Goal: Use online tool/utility: Utilize a website feature to perform a specific function

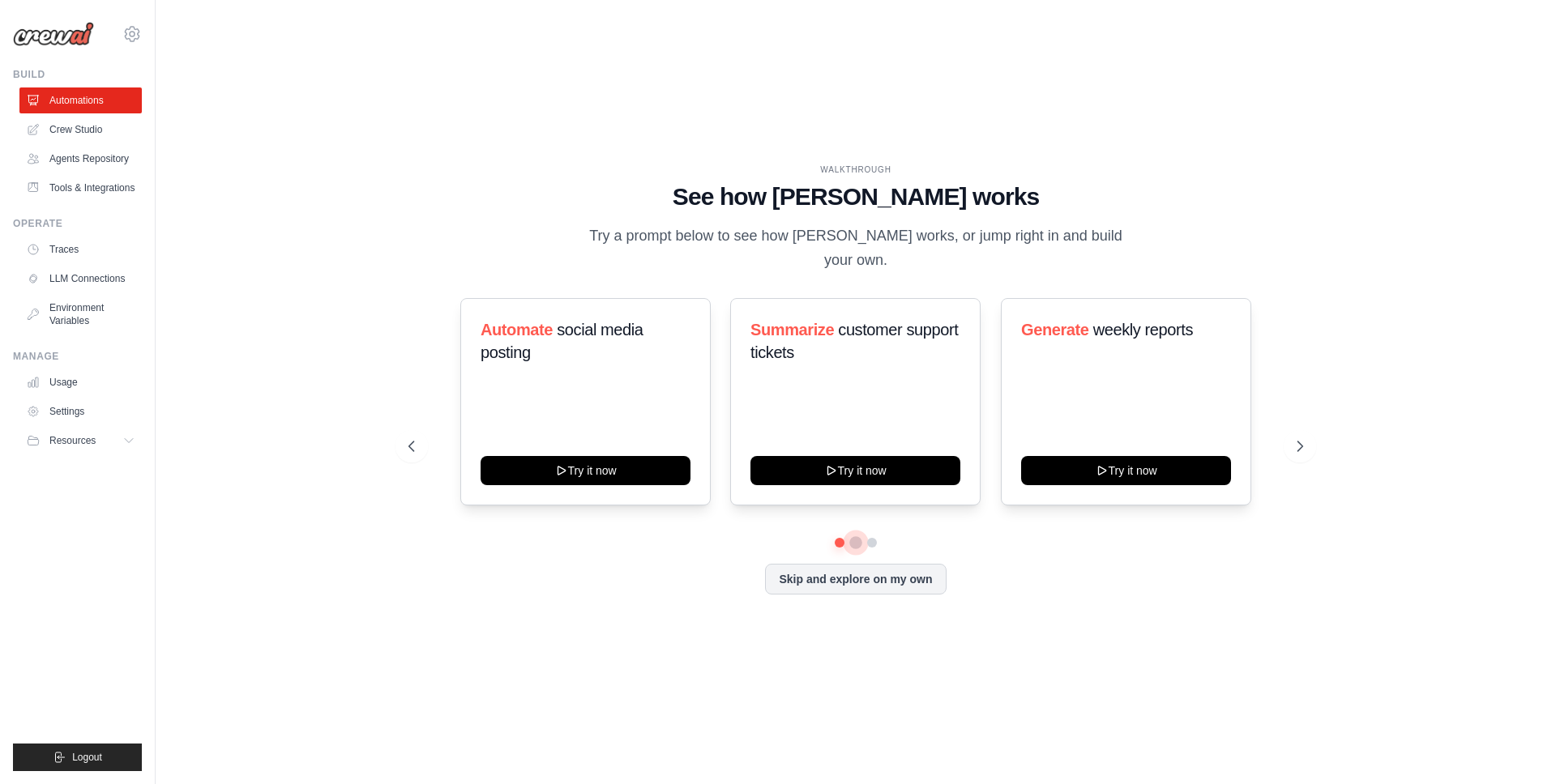
click at [859, 542] on button at bounding box center [856, 542] width 13 height 13
click at [876, 542] on button at bounding box center [872, 542] width 13 height 13
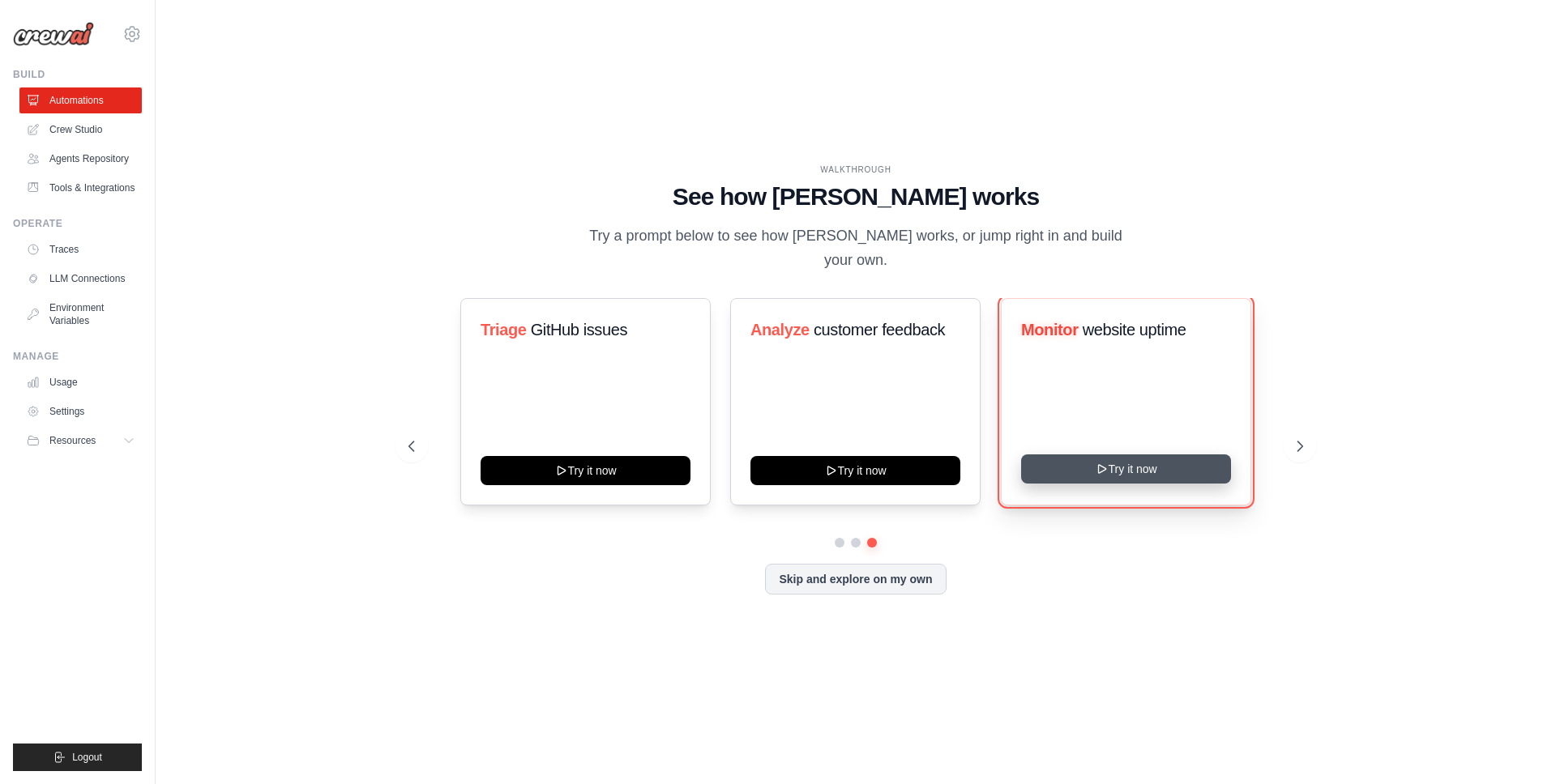
click at [1111, 480] on button "Try it now" at bounding box center [1126, 469] width 210 height 29
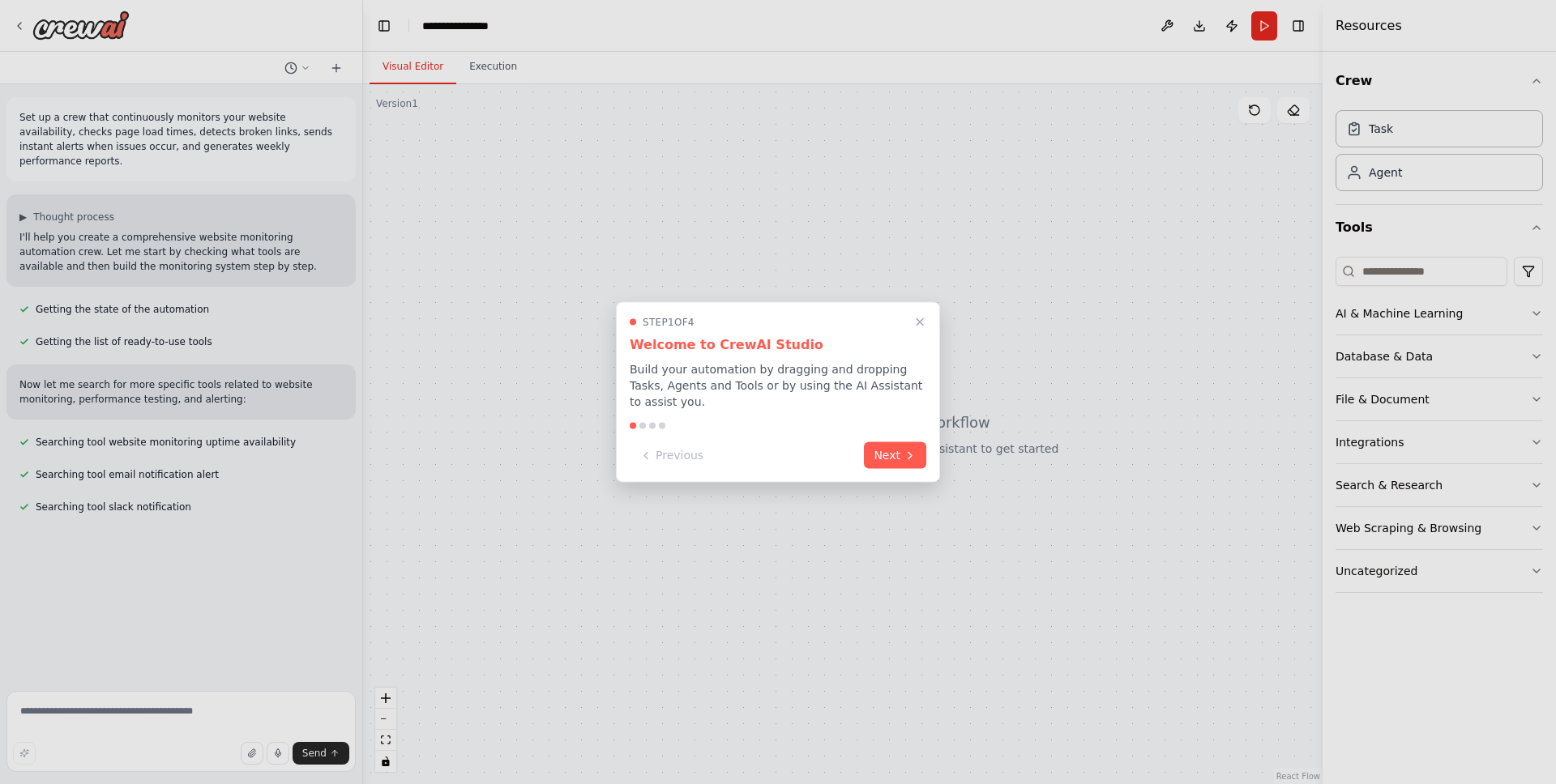
click at [1539, 310] on div at bounding box center [778, 392] width 1556 height 784
click at [1531, 312] on div at bounding box center [778, 392] width 1556 height 784
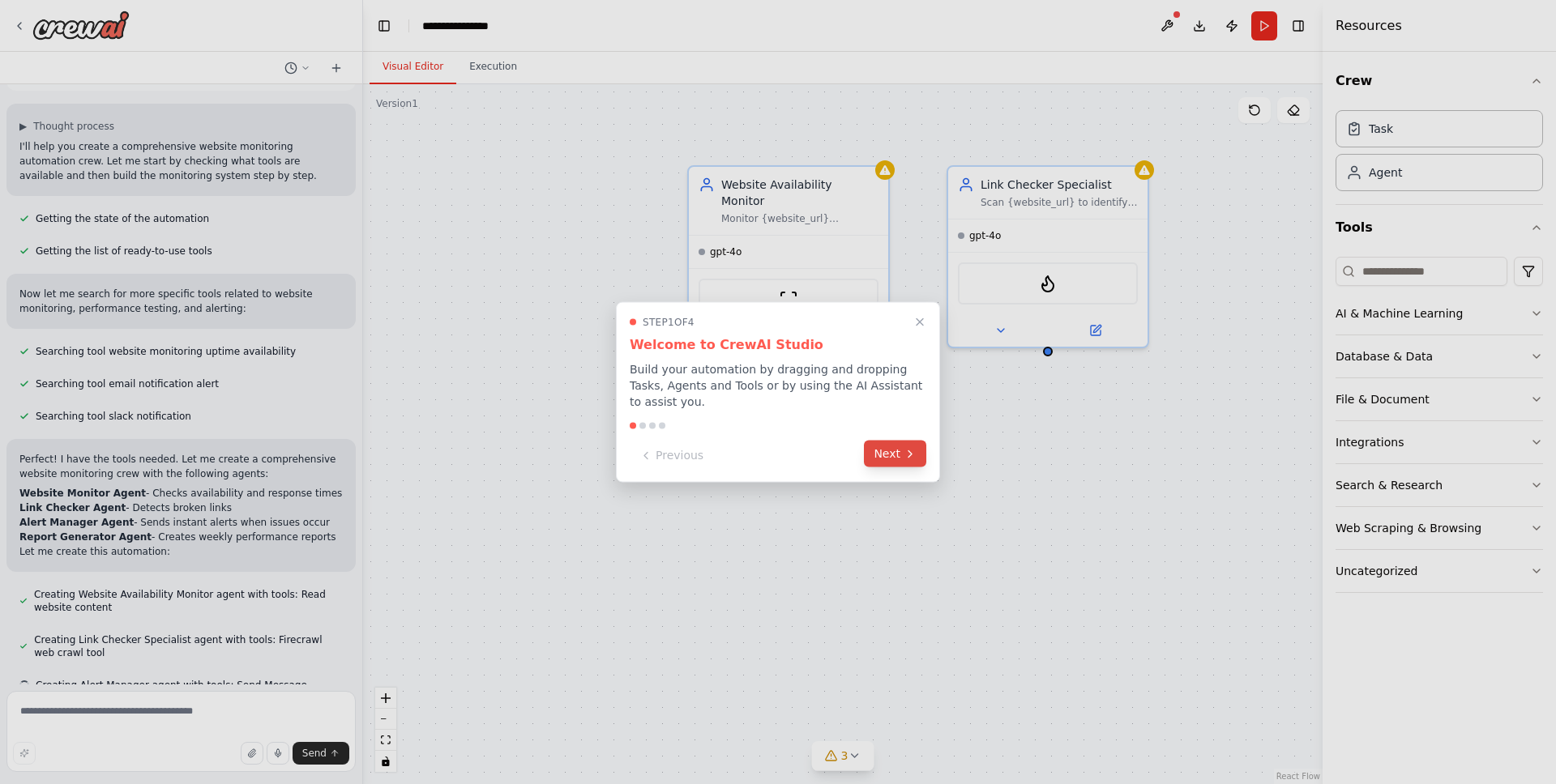
scroll to position [96, 0]
click at [898, 451] on button "Next" at bounding box center [895, 454] width 63 height 27
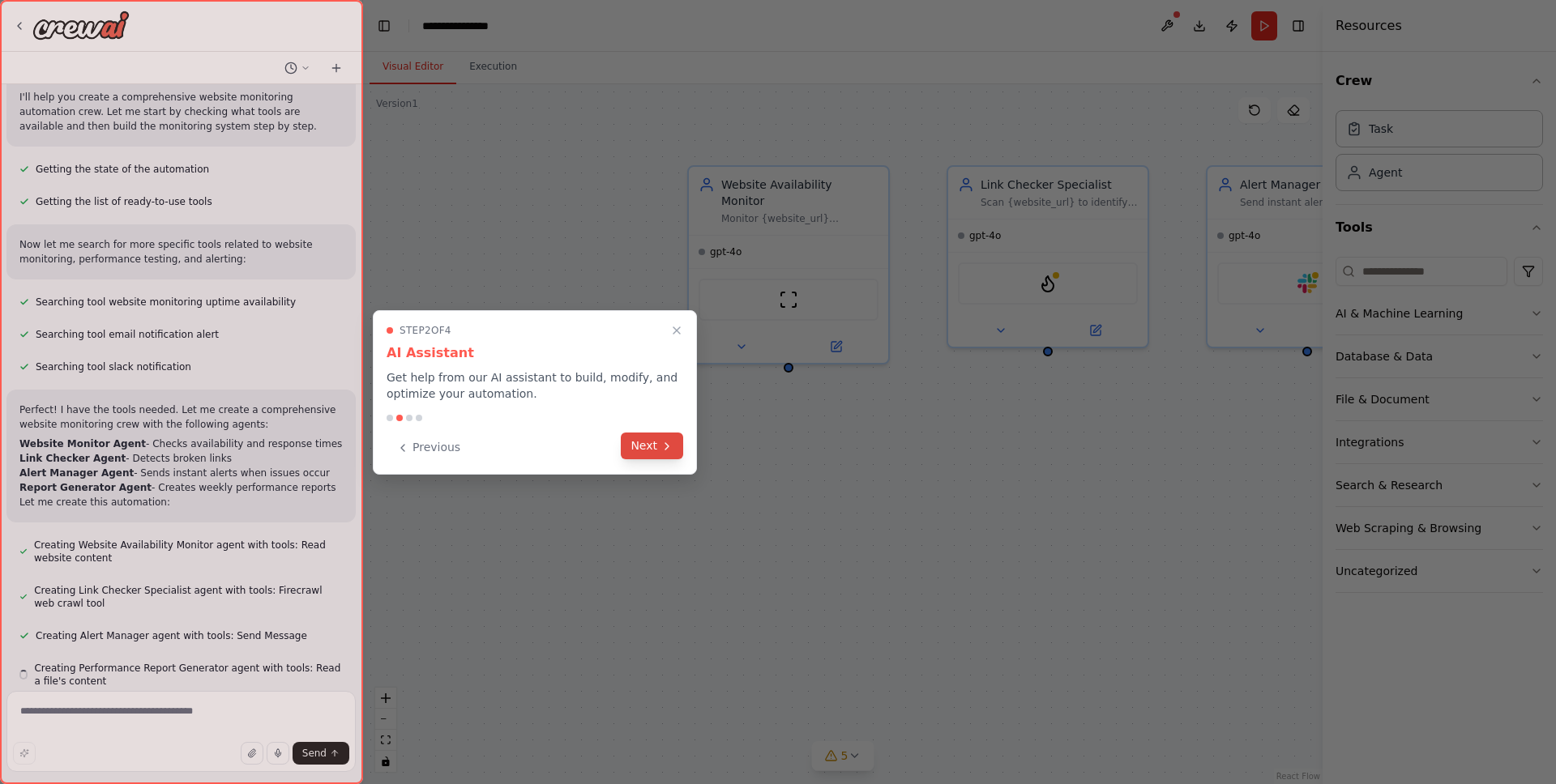
scroll to position [141, 0]
click at [657, 446] on button "Next" at bounding box center [651, 446] width 63 height 27
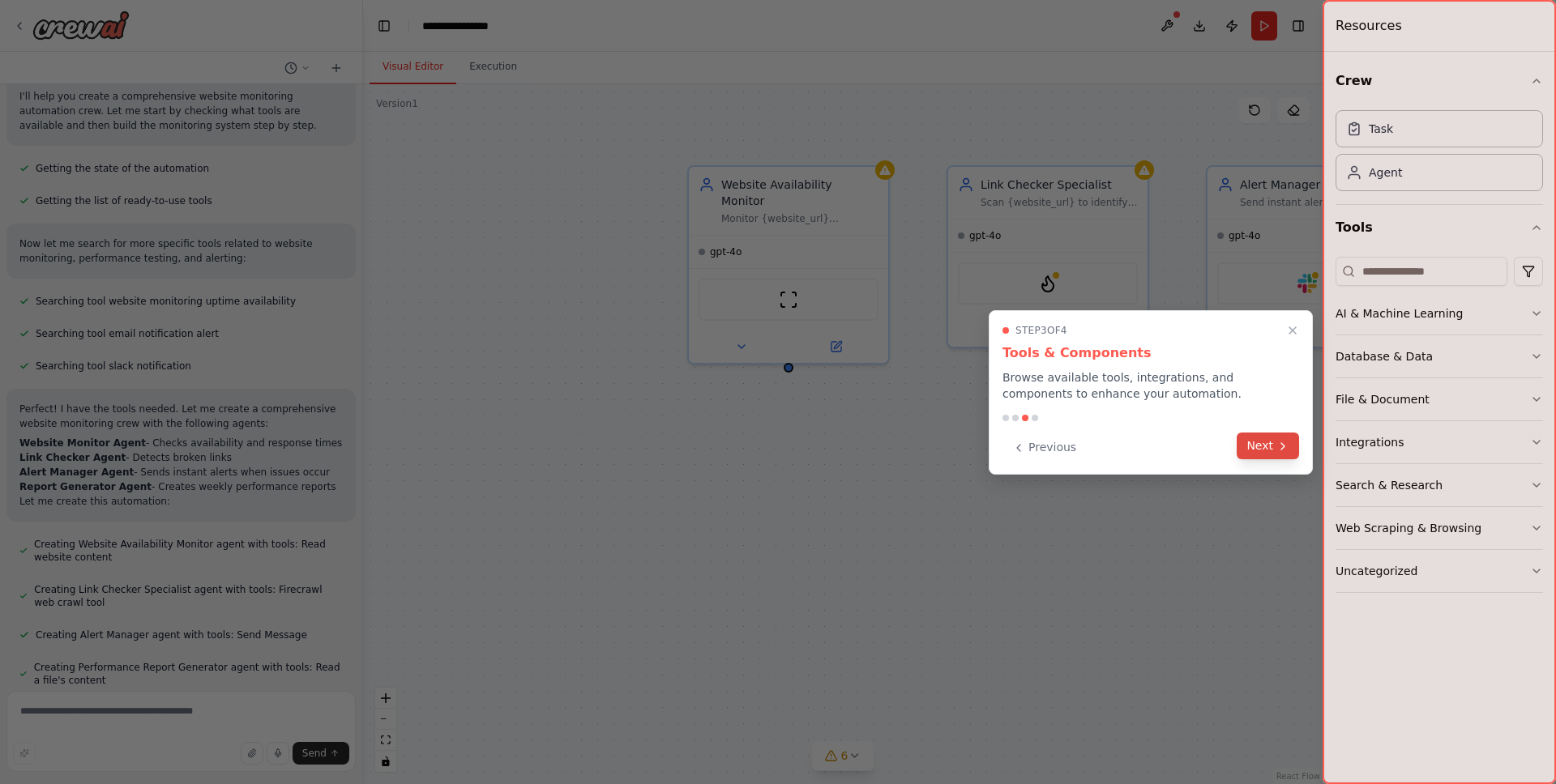
click at [1267, 446] on button "Next" at bounding box center [1267, 446] width 63 height 27
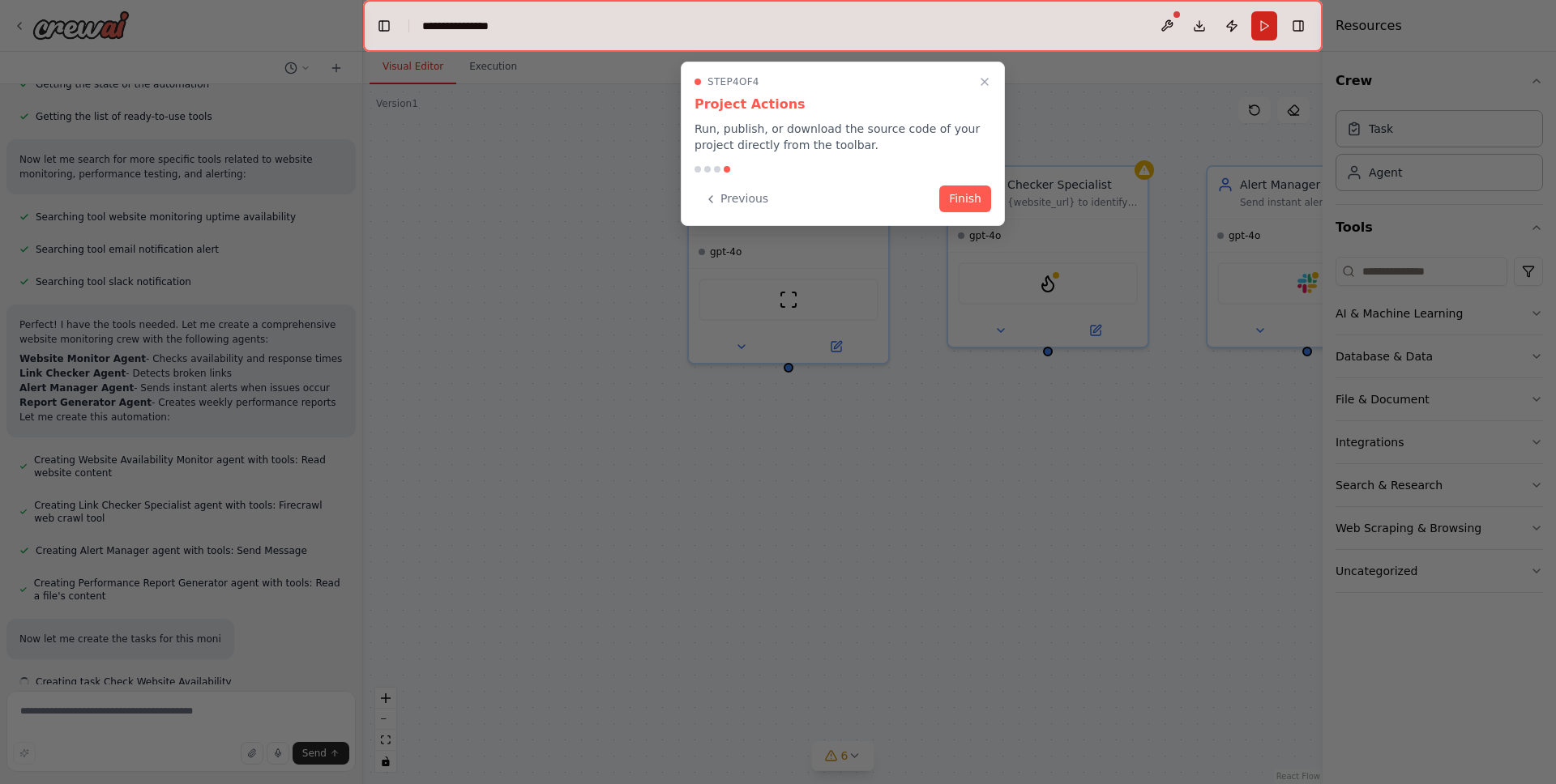
scroll to position [227, 0]
click at [974, 199] on button "Finish" at bounding box center [965, 197] width 52 height 27
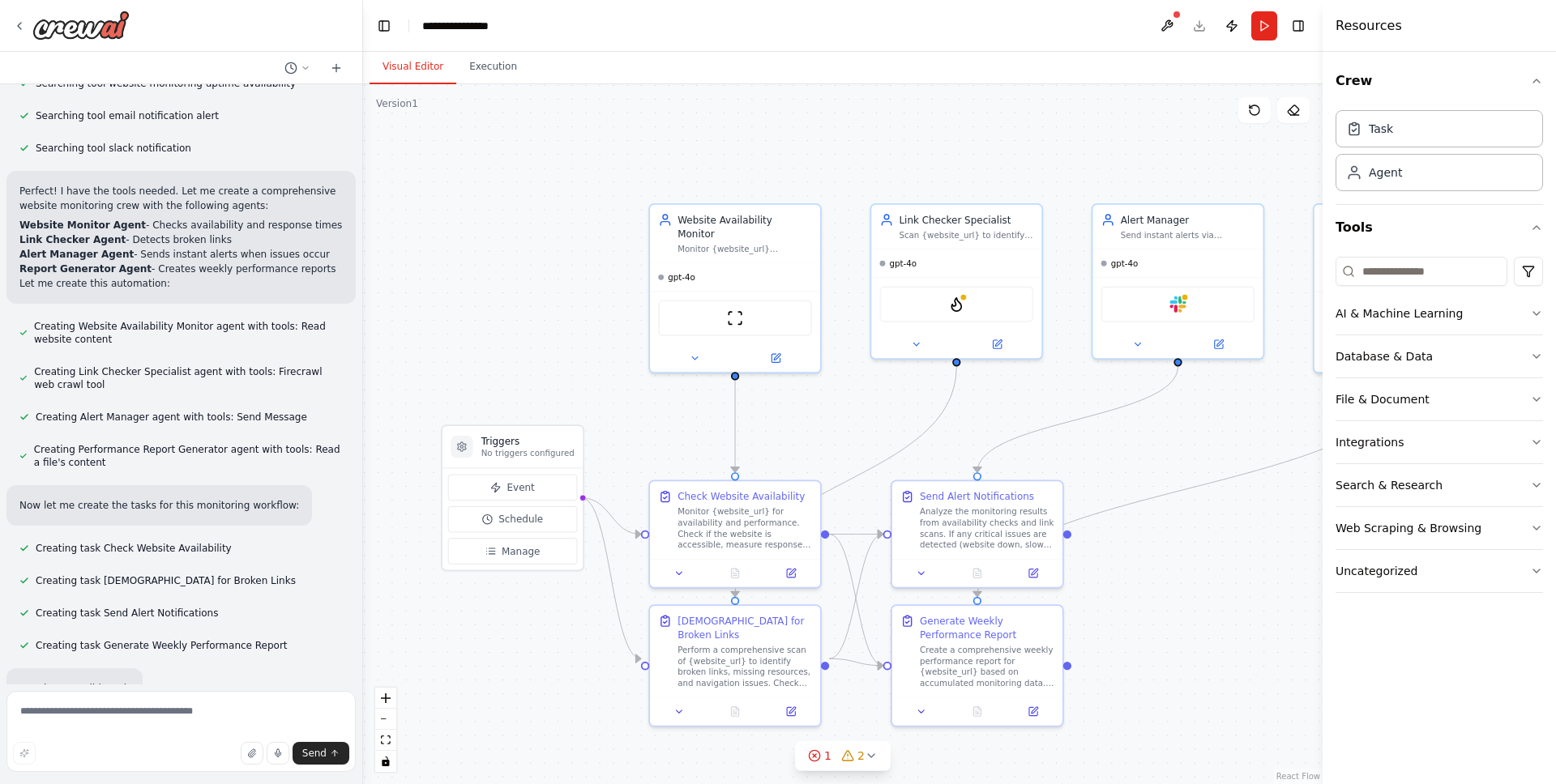
scroll to position [363, 0]
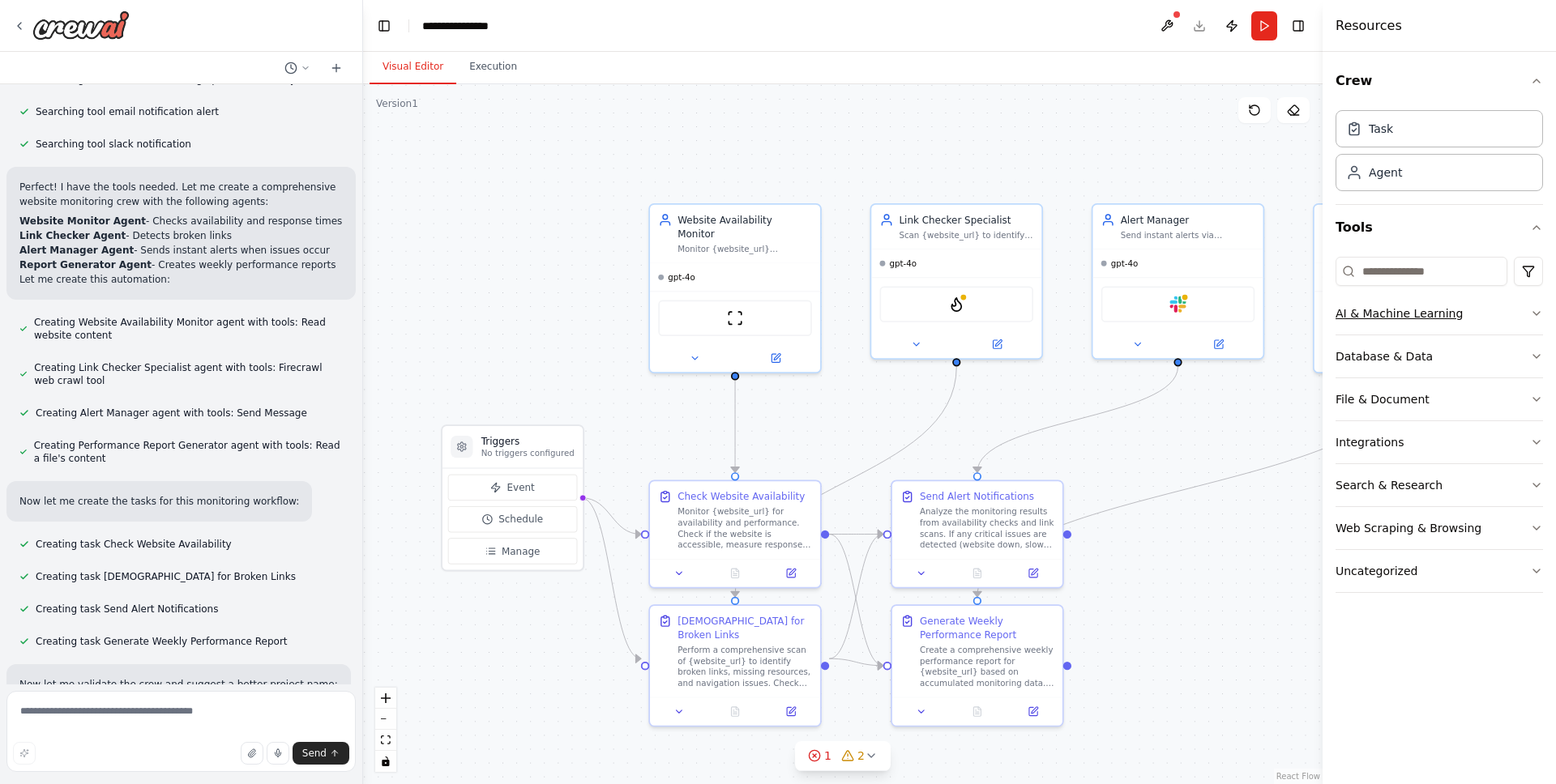
click at [1377, 309] on div "AI & Machine Learning" at bounding box center [1399, 313] width 127 height 16
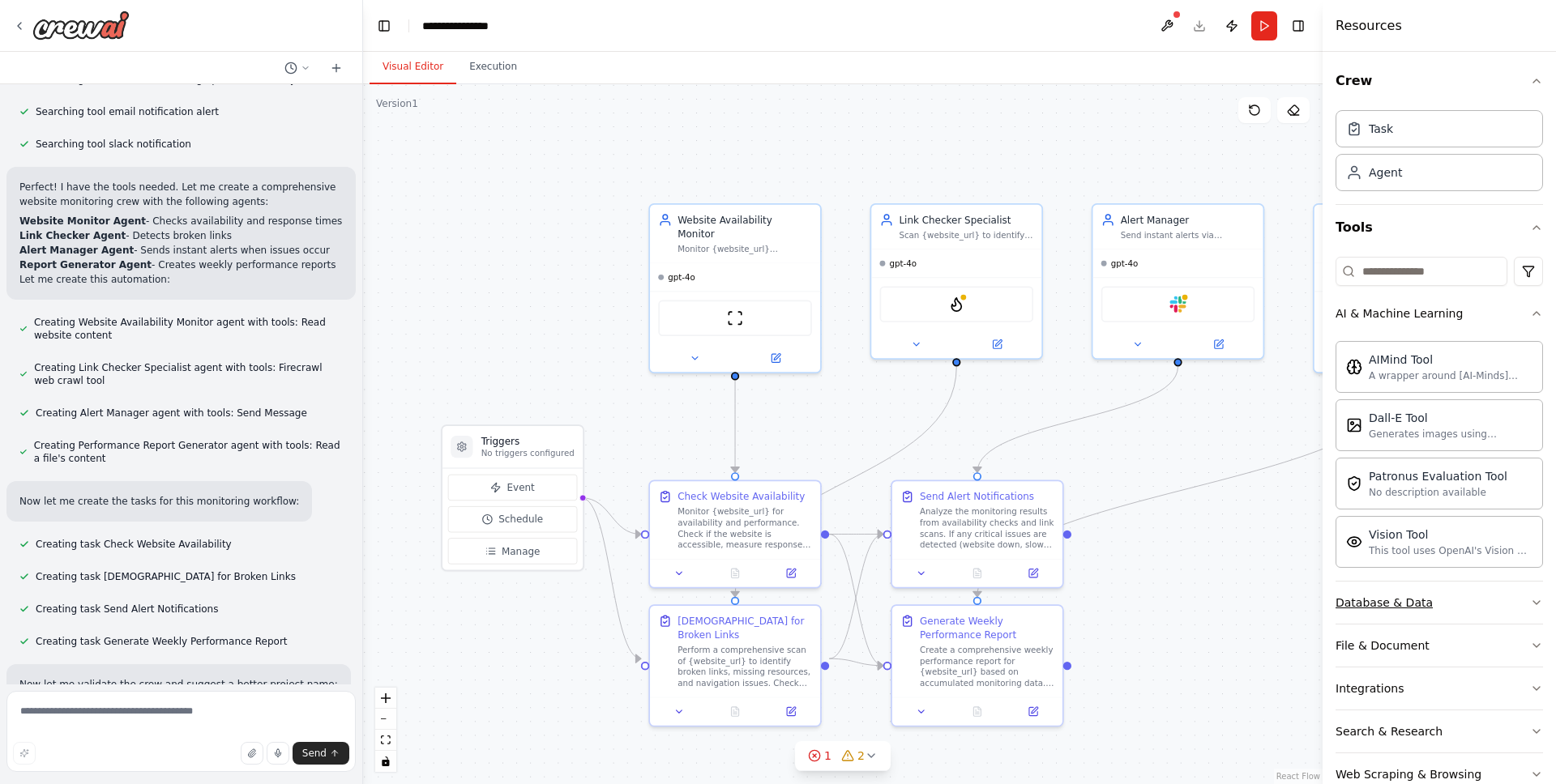
scroll to position [81, 0]
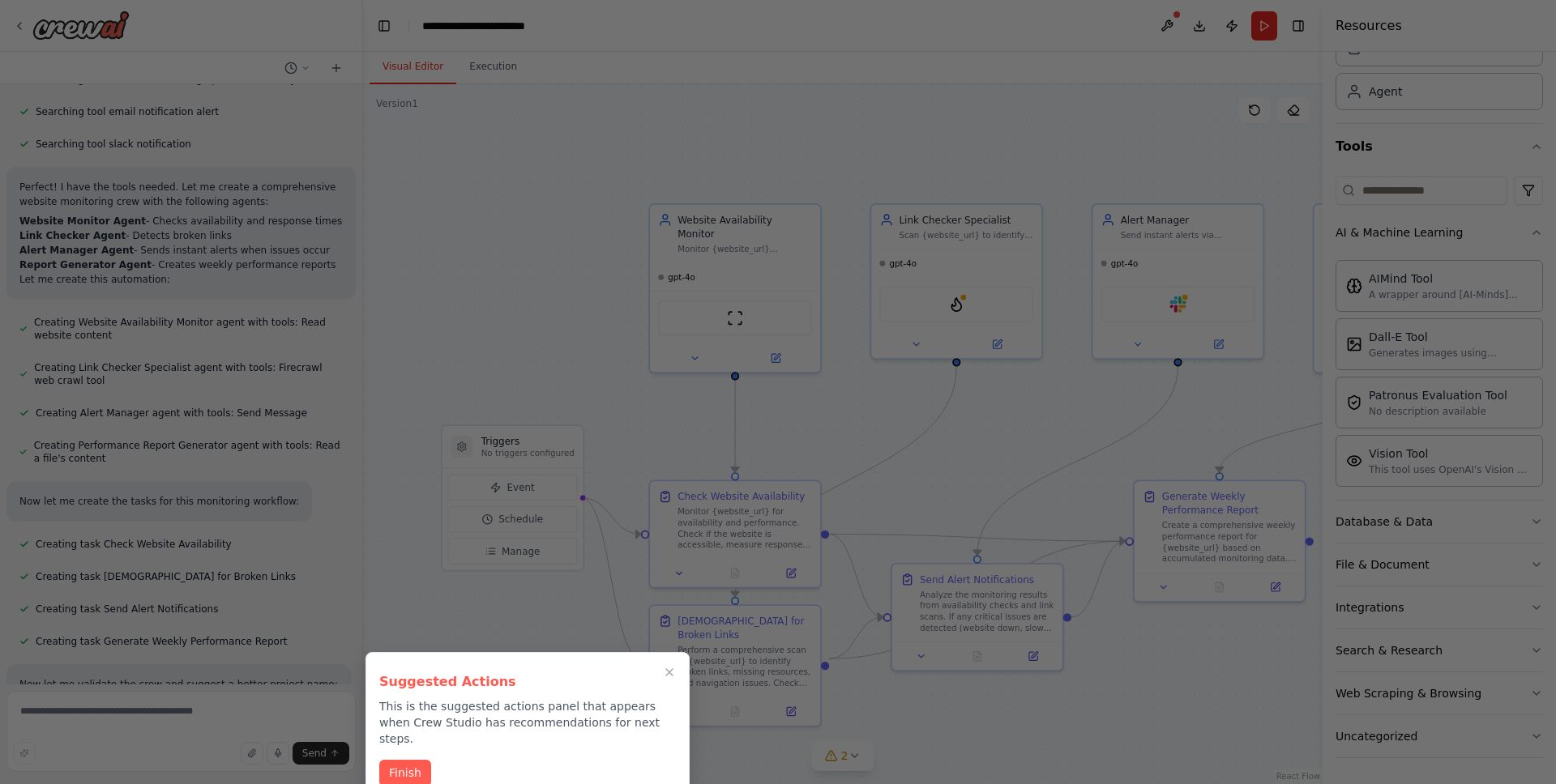
click at [408, 762] on button "Finish" at bounding box center [405, 773] width 52 height 27
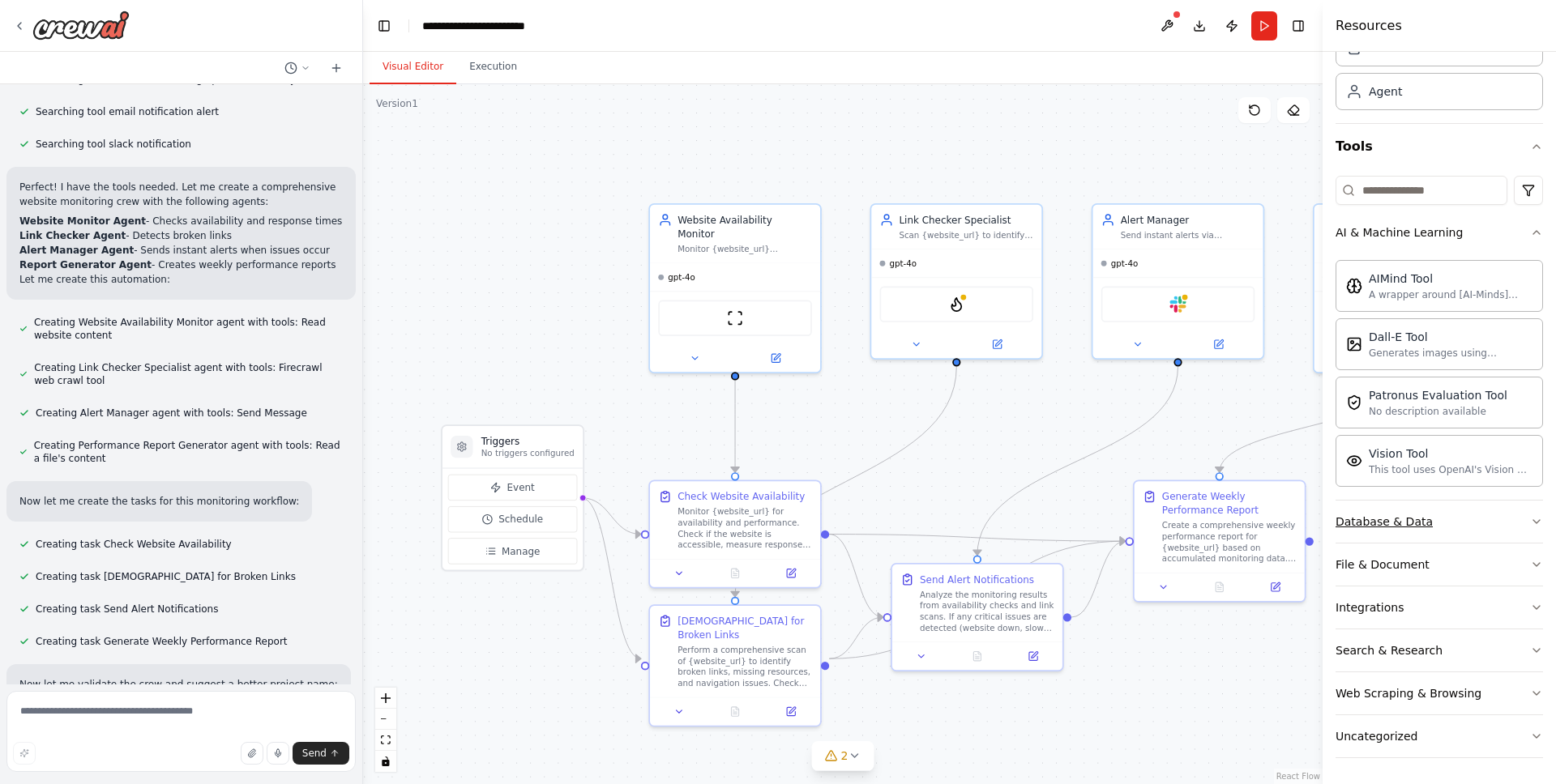
click at [1433, 540] on button "Database & Data" at bounding box center [1439, 522] width 207 height 42
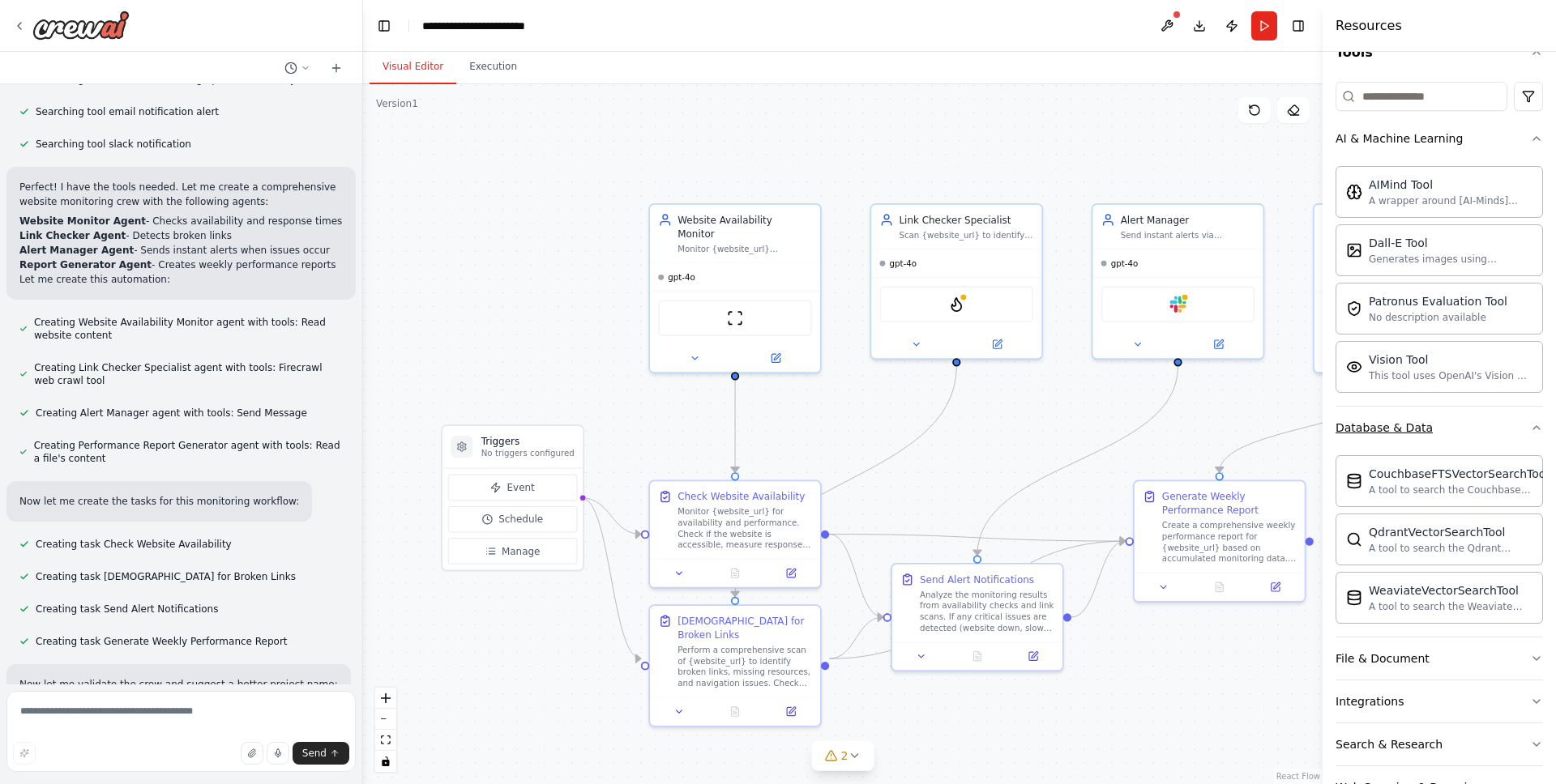
scroll to position [265, 0]
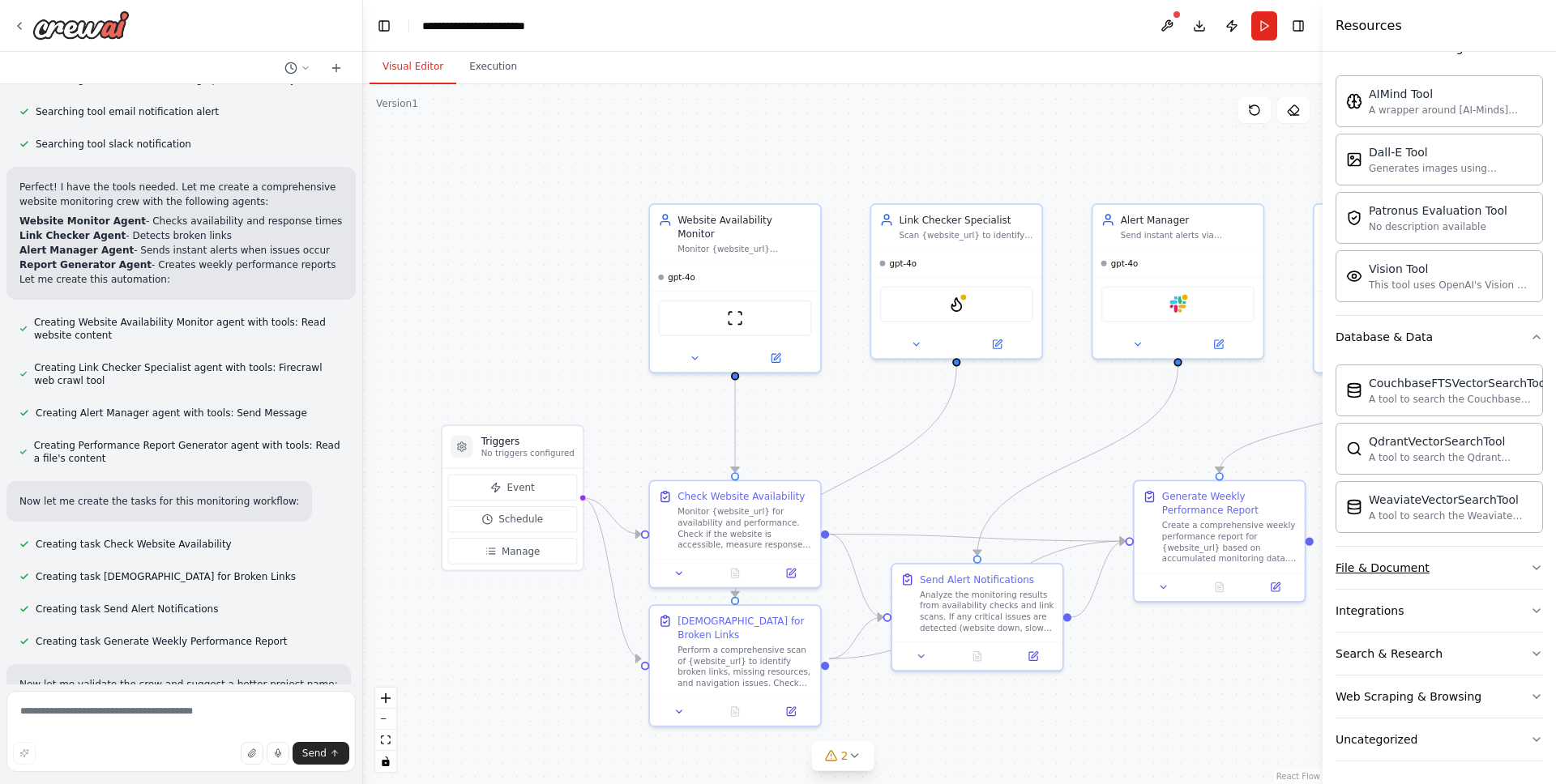
click at [1402, 563] on div "File & Document" at bounding box center [1383, 568] width 94 height 16
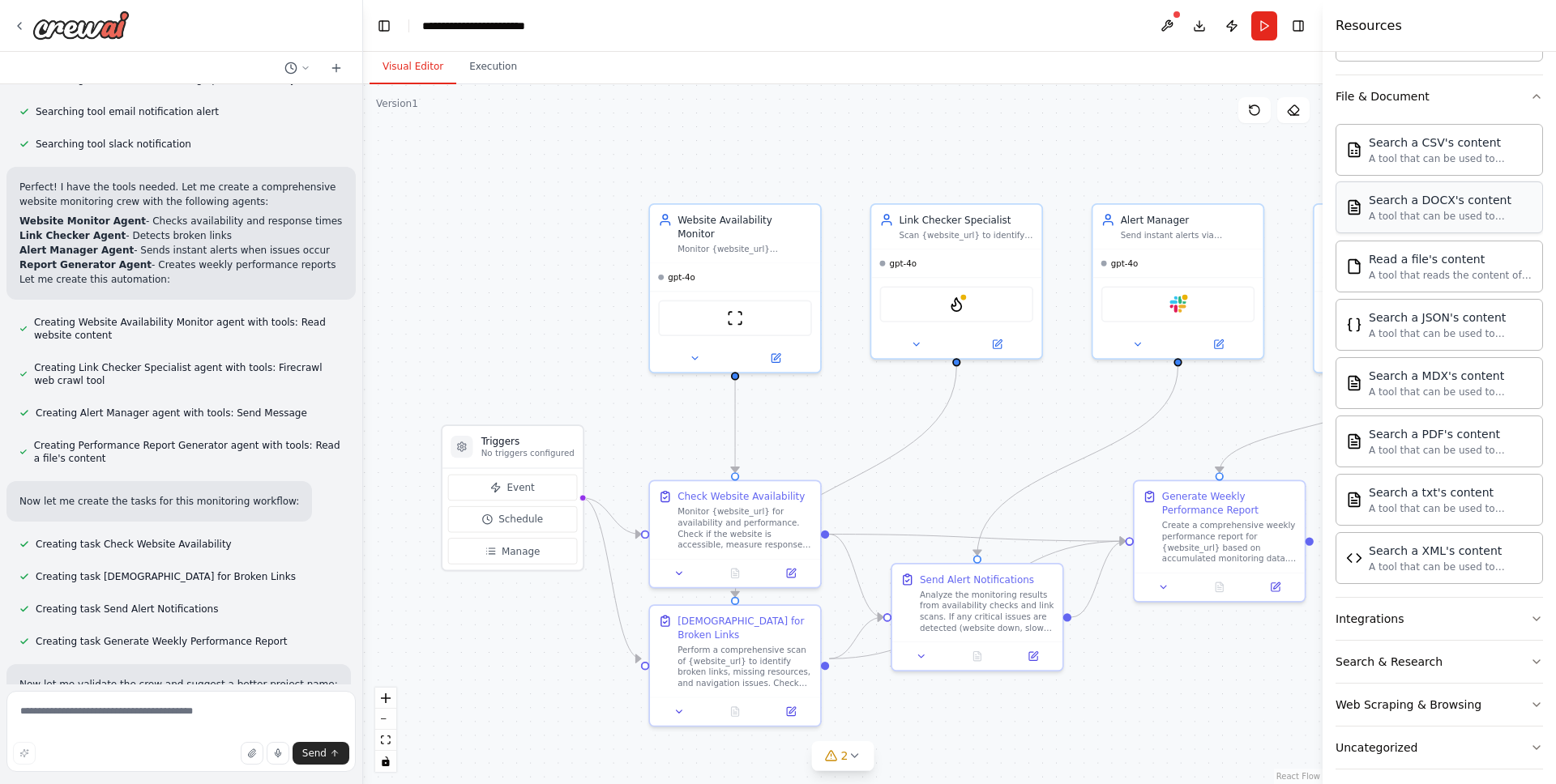
scroll to position [749, 0]
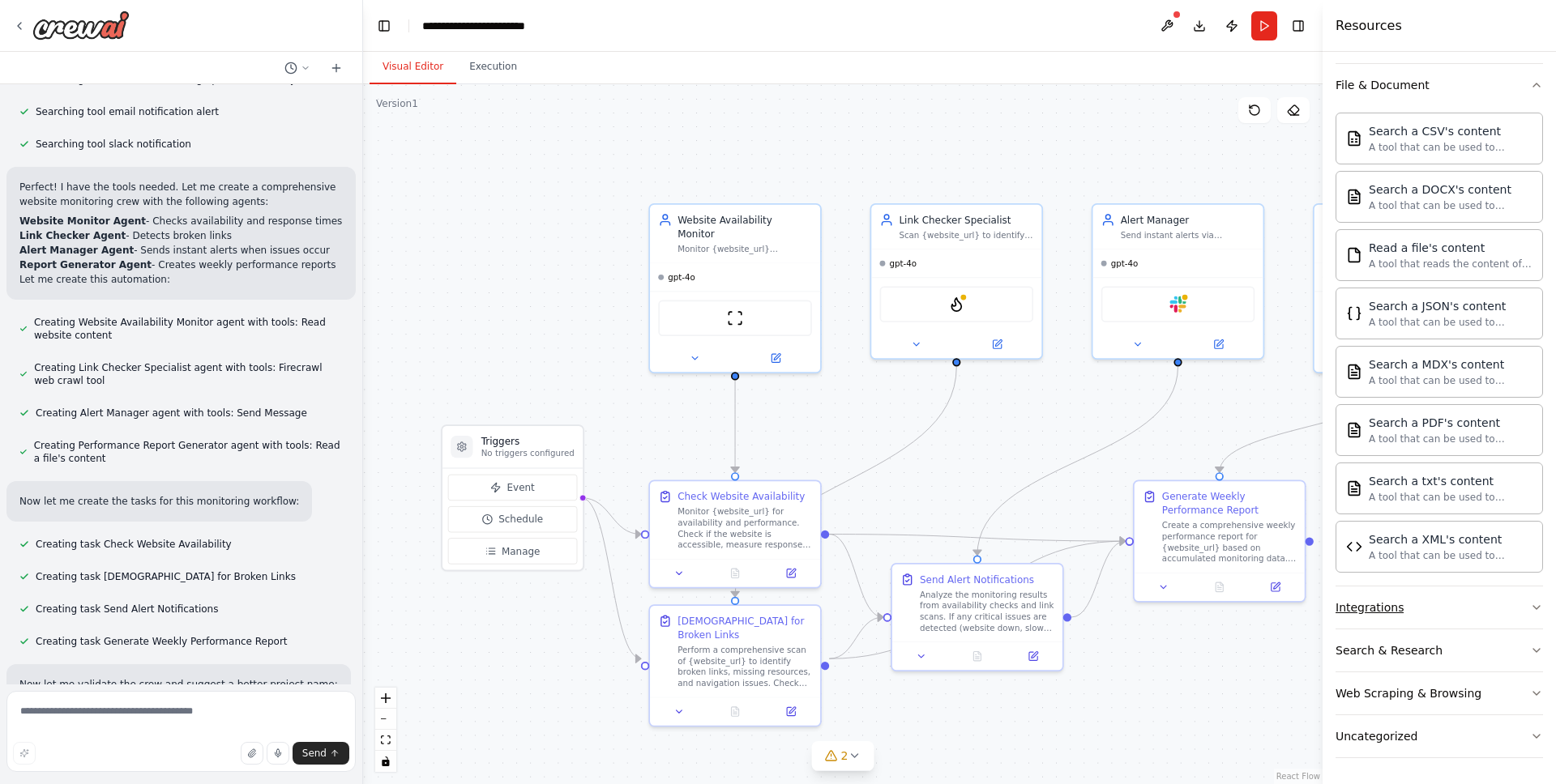
click at [1422, 601] on button "Integrations" at bounding box center [1439, 608] width 207 height 42
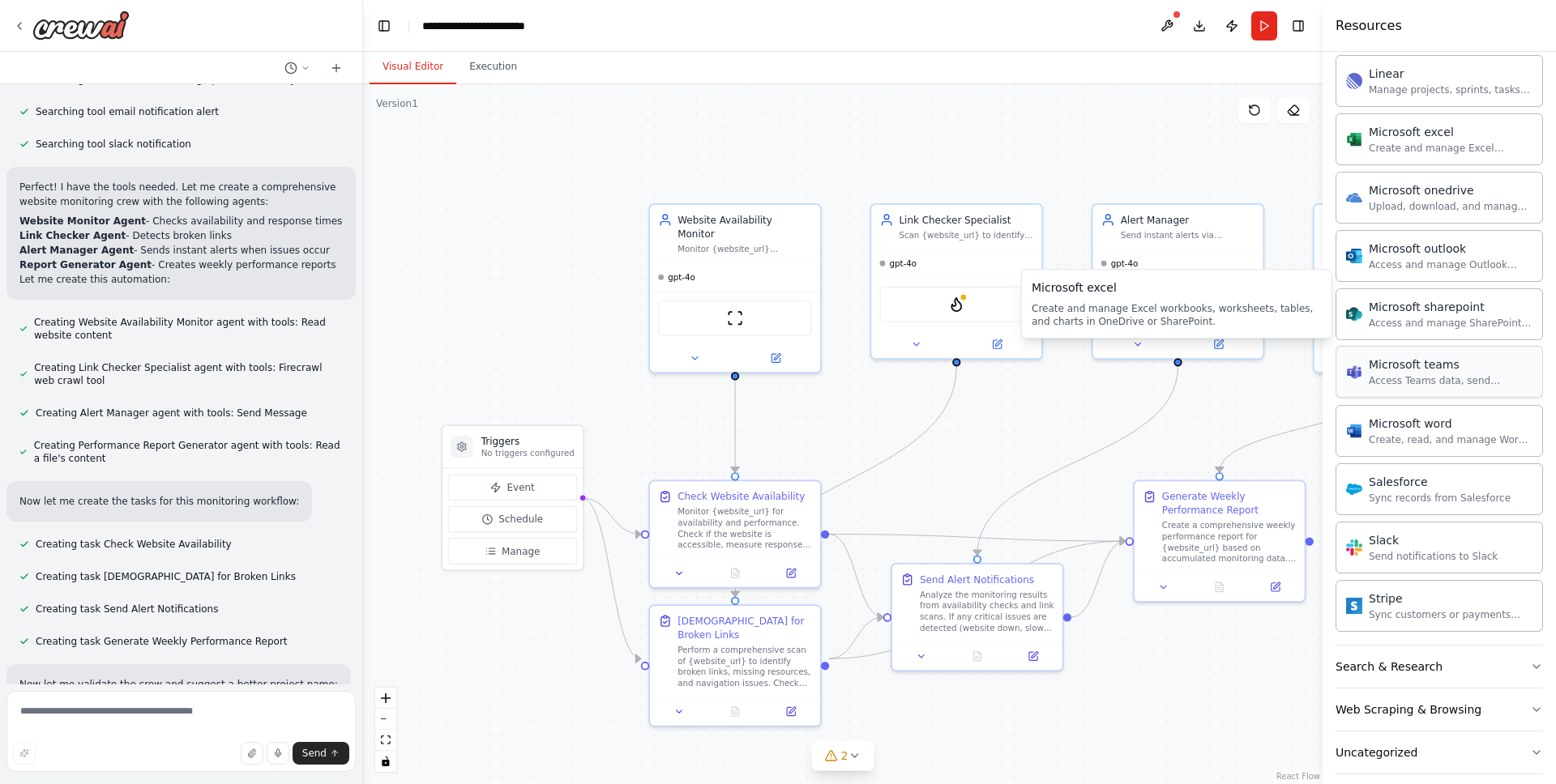
scroll to position [1695, 0]
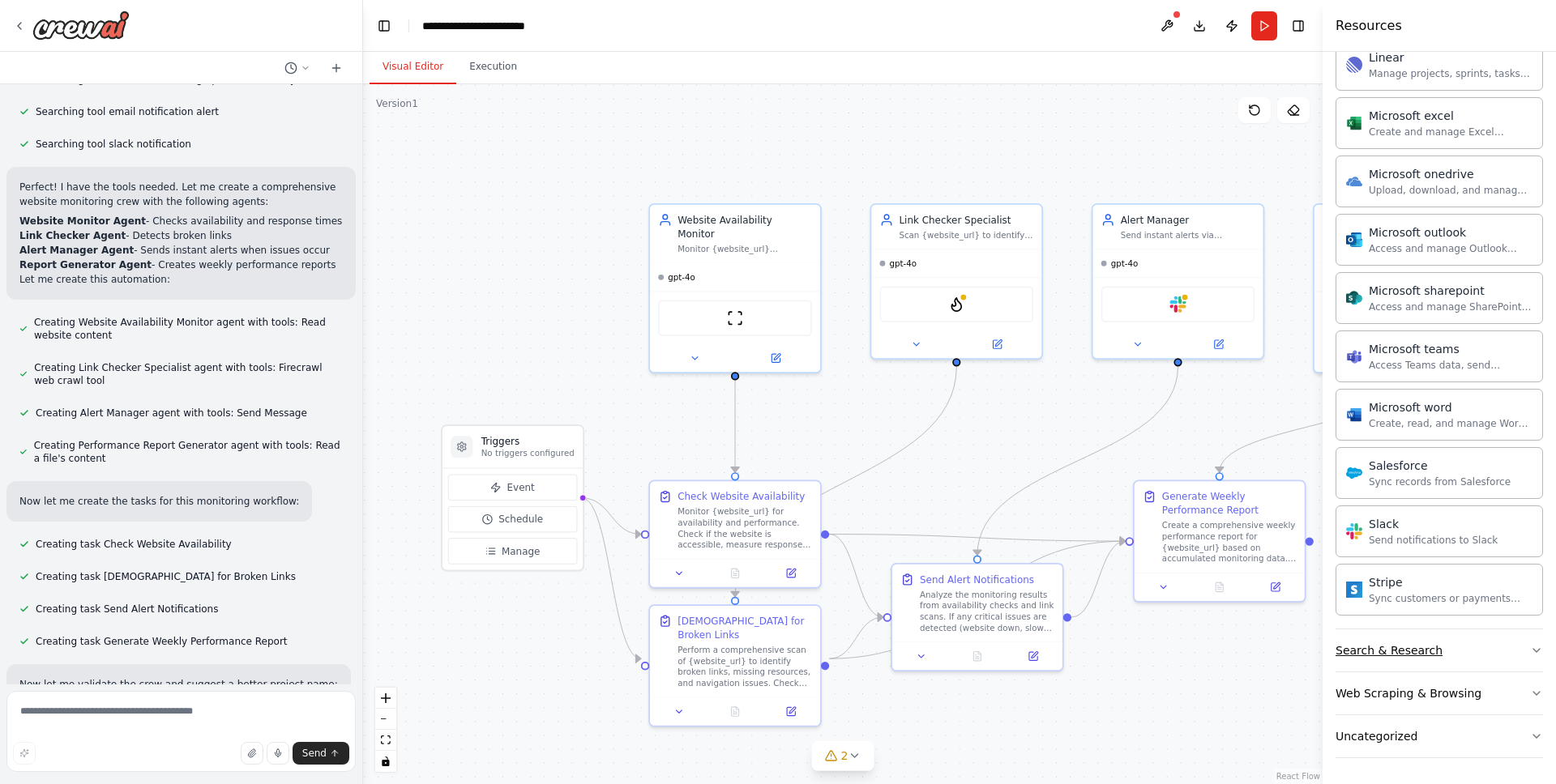
click at [1454, 647] on button "Search & Research" at bounding box center [1439, 650] width 207 height 42
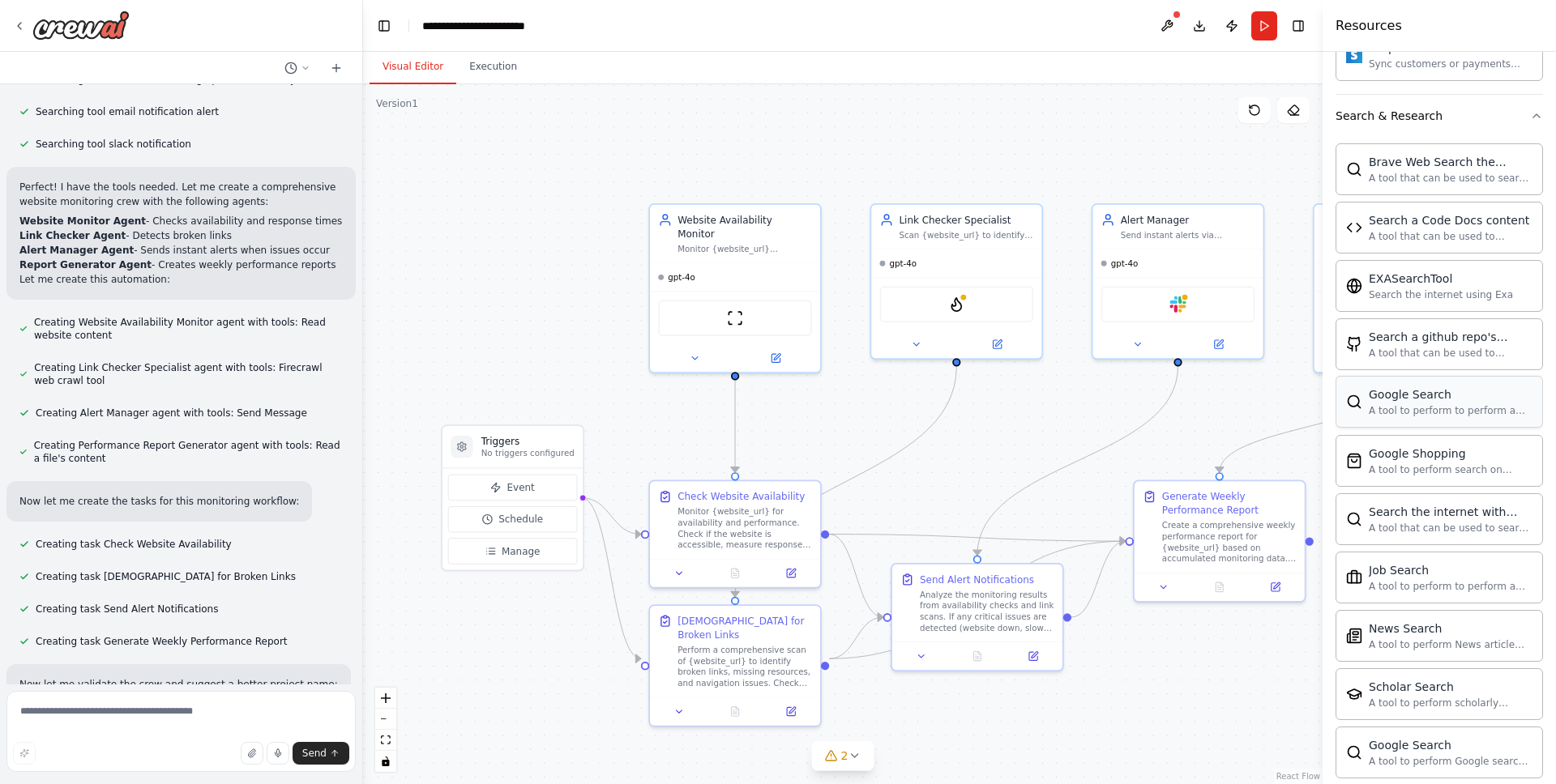
scroll to position [2341, 0]
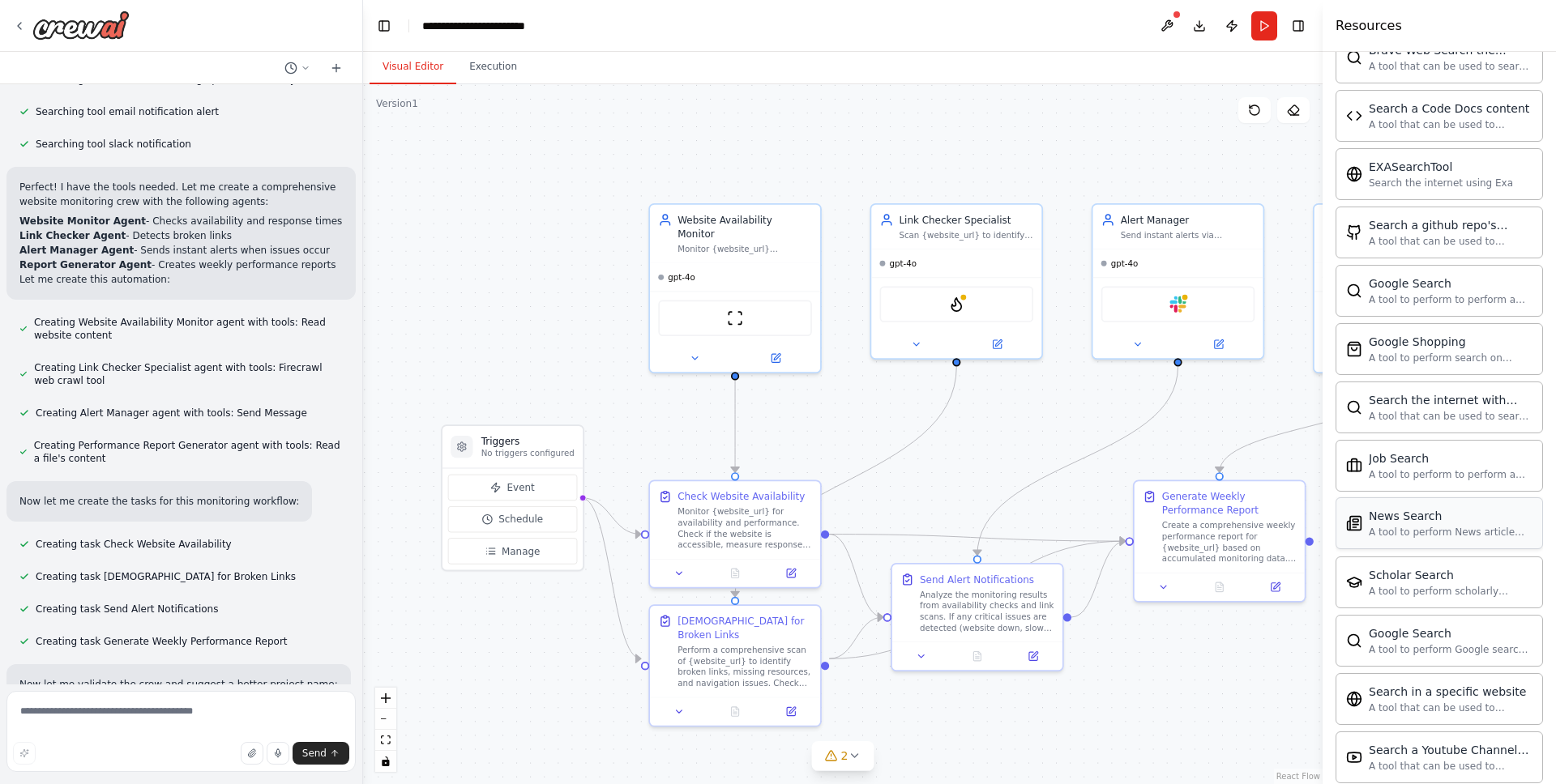
click at [1468, 542] on div "News Search A tool to perform News article search with a search_query." at bounding box center [1439, 523] width 207 height 52
click at [1417, 528] on div "A tool to perform News article search with a search_query." at bounding box center [1451, 532] width 164 height 13
click at [1397, 520] on div "News Search" at bounding box center [1451, 516] width 164 height 16
click at [1398, 522] on div "News Search" at bounding box center [1451, 516] width 164 height 16
click at [1460, 524] on div "News Search" at bounding box center [1451, 516] width 164 height 16
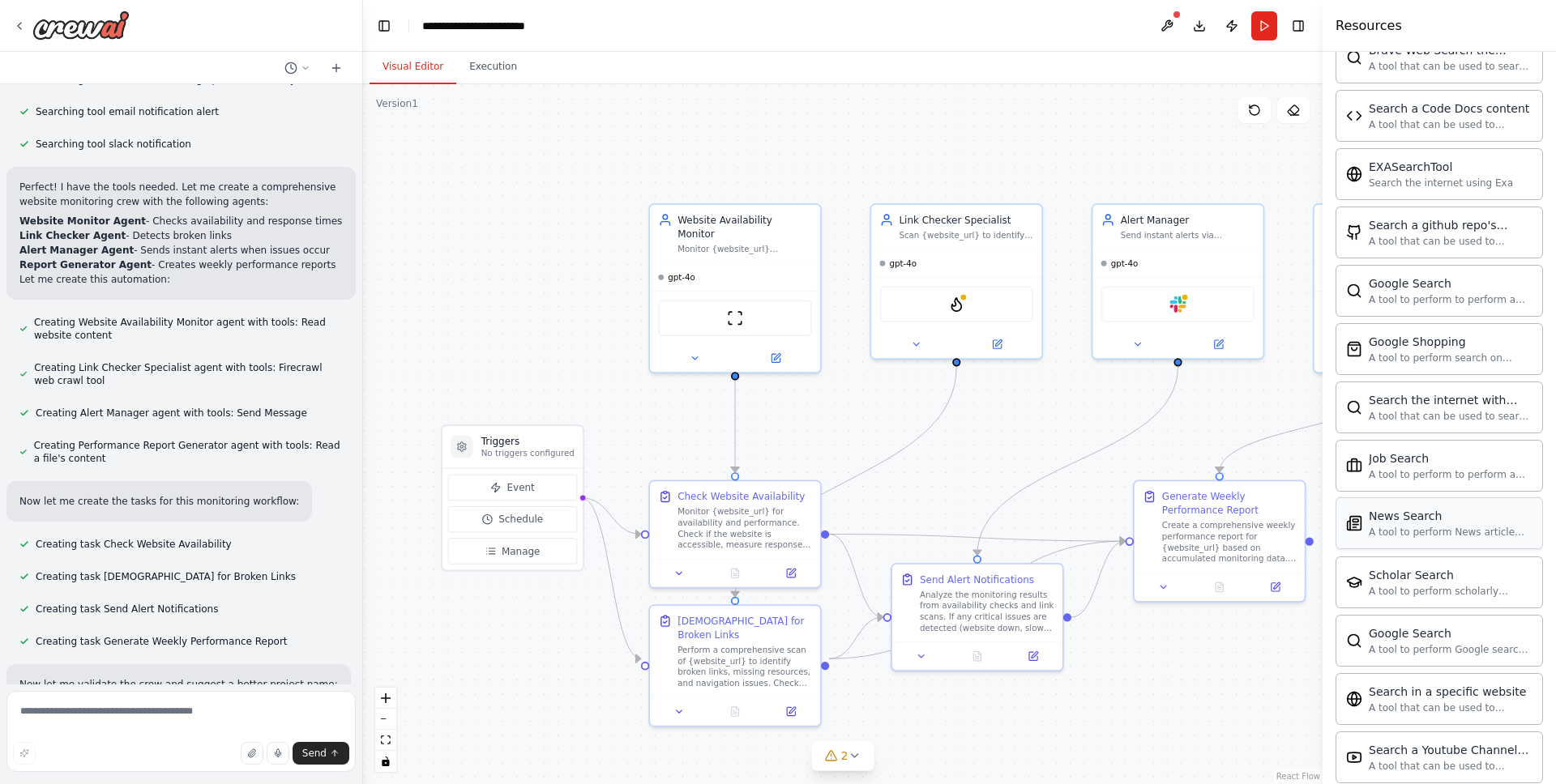
click at [1475, 522] on div "News Search" at bounding box center [1451, 516] width 164 height 16
click at [1177, 502] on div "Generate Weekly Performance Report" at bounding box center [1229, 500] width 135 height 27
click at [1409, 540] on div "News Search A tool to perform News article search with a search_query." at bounding box center [1439, 523] width 207 height 52
click at [1408, 524] on div "News Search" at bounding box center [1451, 516] width 164 height 16
click at [1407, 533] on div "A tool to perform News article search with a search_query." at bounding box center [1451, 532] width 164 height 13
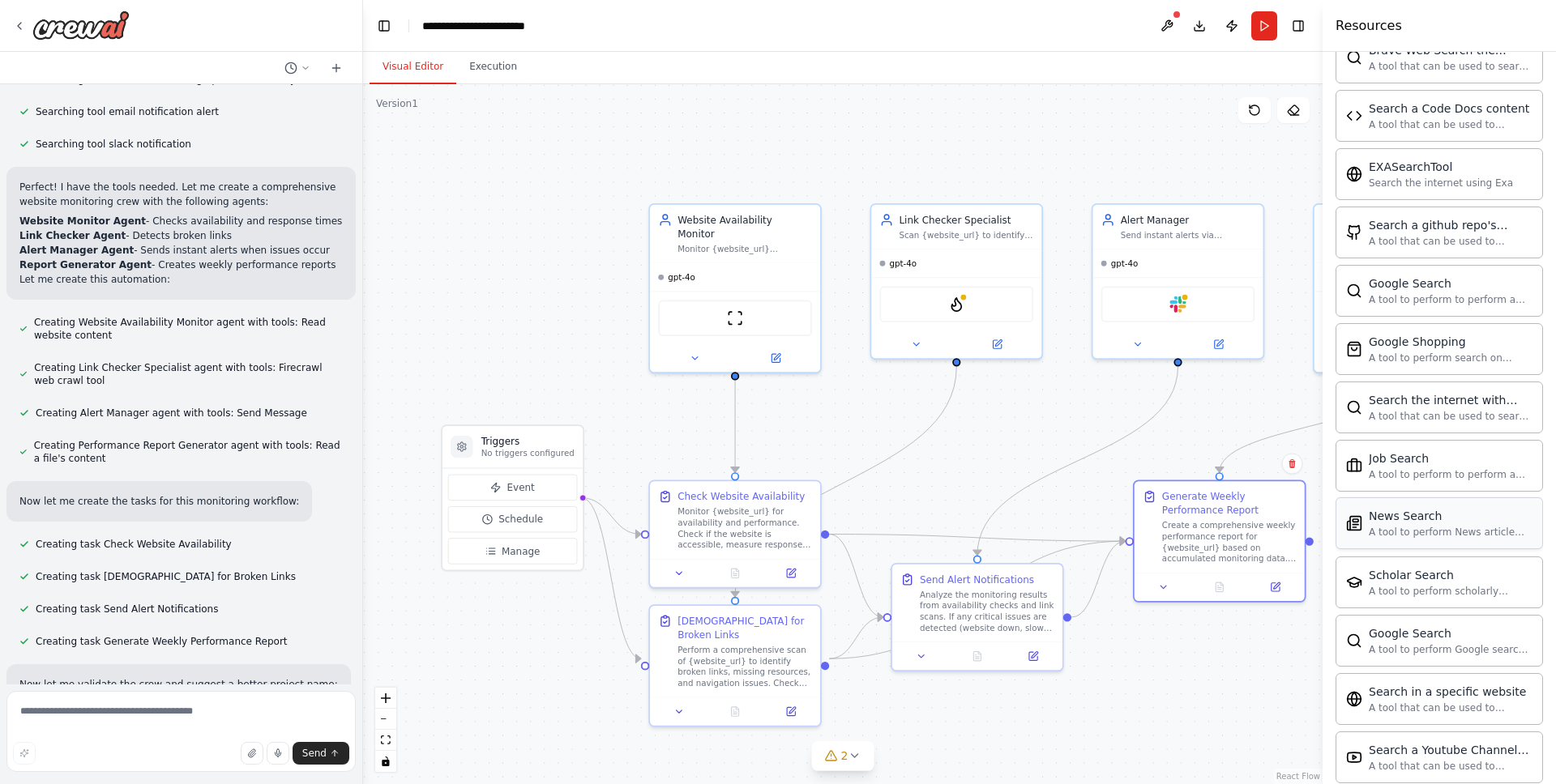
click at [1446, 541] on div "News Search A tool to perform News article search with a search_query." at bounding box center [1439, 523] width 207 height 52
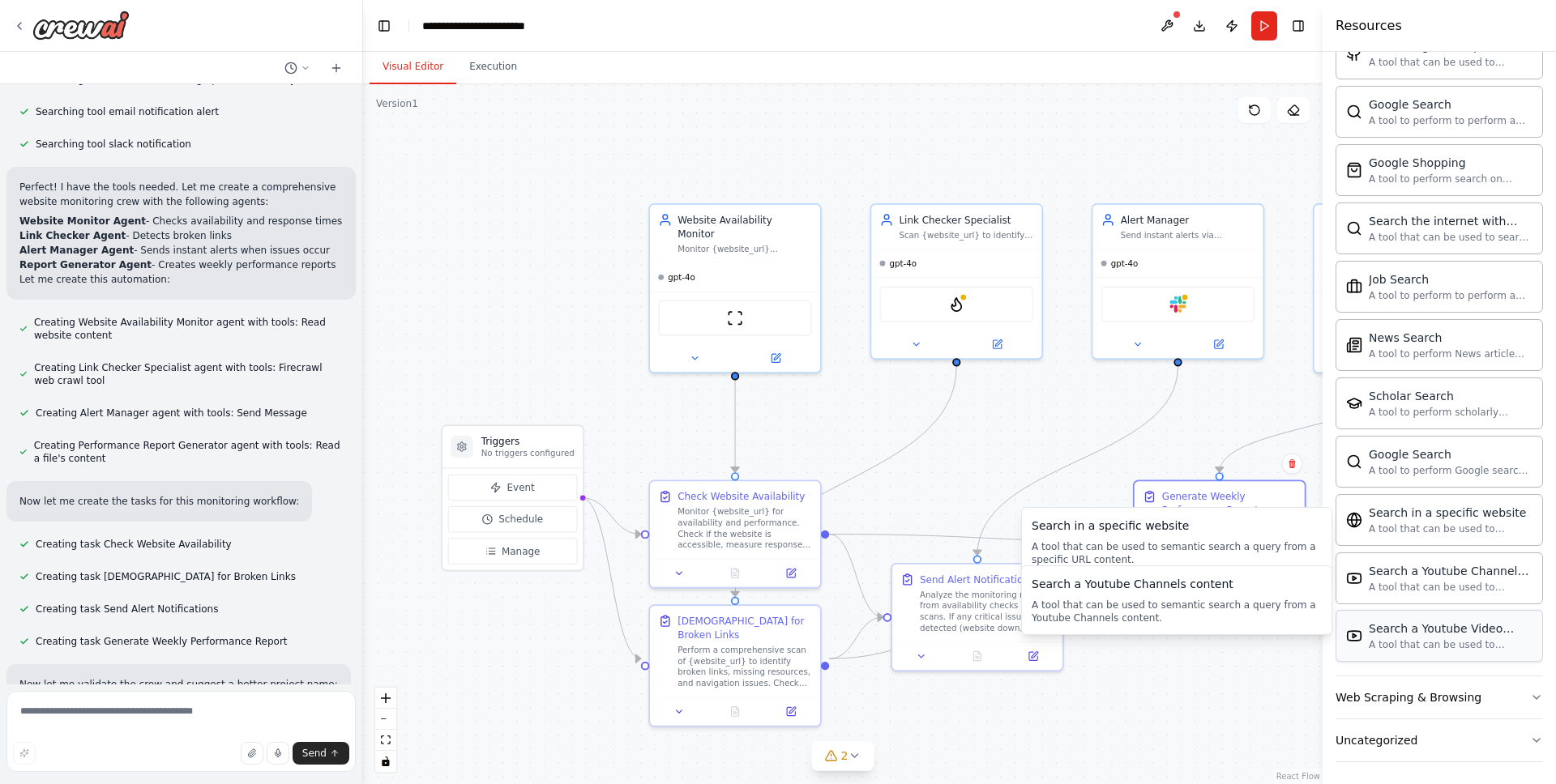
scroll to position [2525, 0]
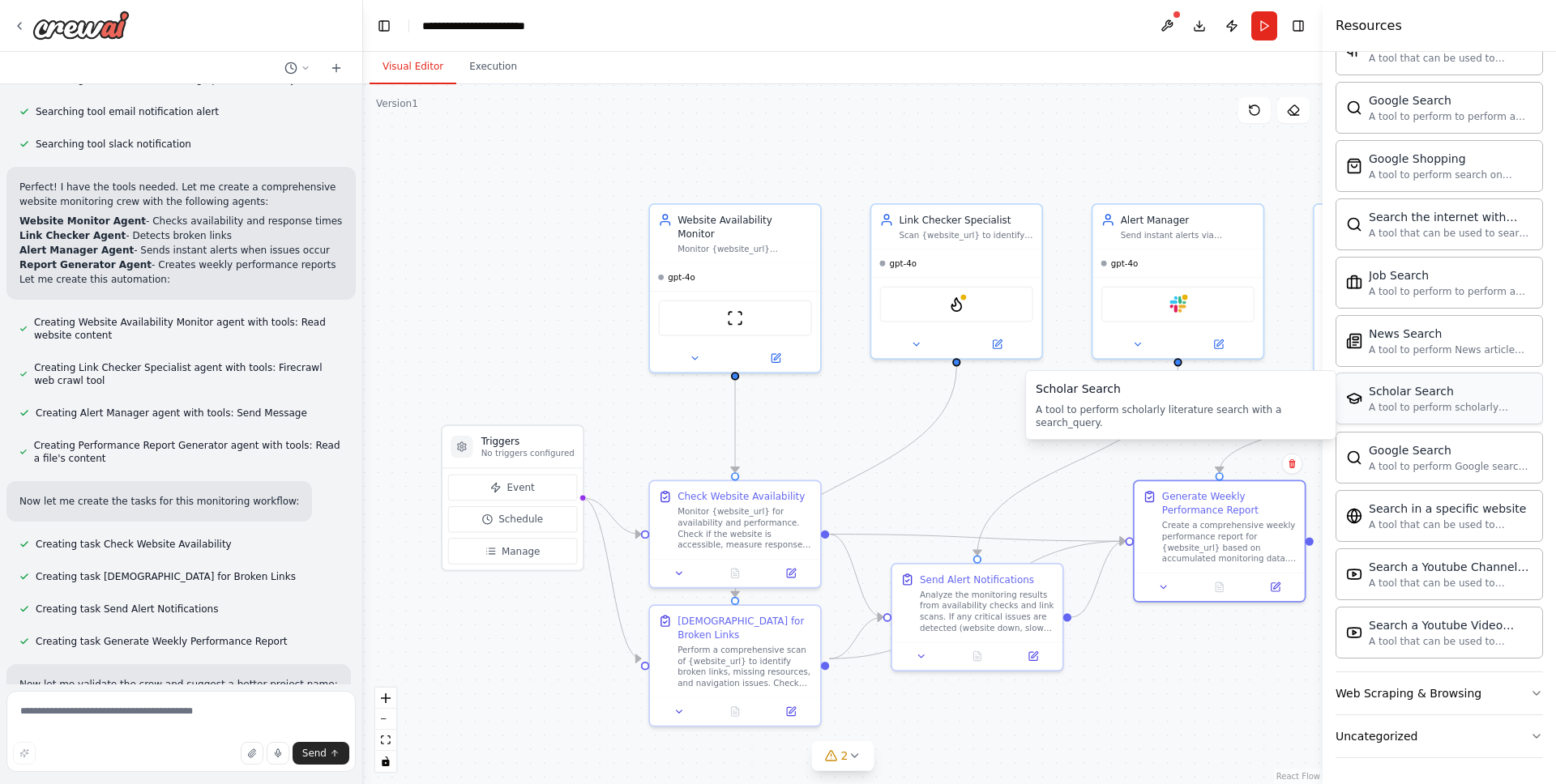
click at [1459, 411] on div "A tool to perform scholarly literature search with a search_query." at bounding box center [1451, 407] width 164 height 13
click at [1424, 700] on div "Web Scraping & Browsing" at bounding box center [1408, 694] width 146 height 16
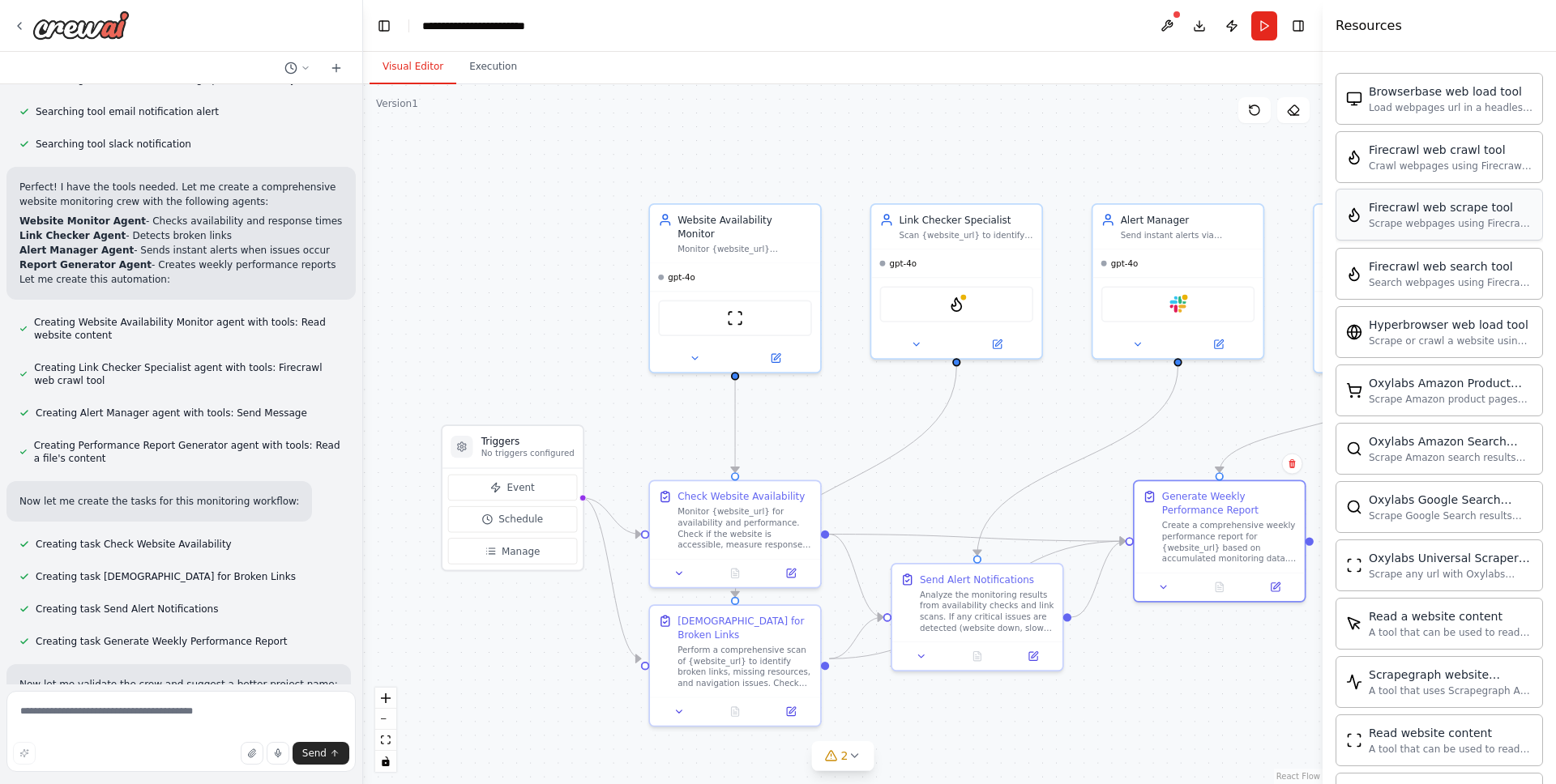
scroll to position [3263, 0]
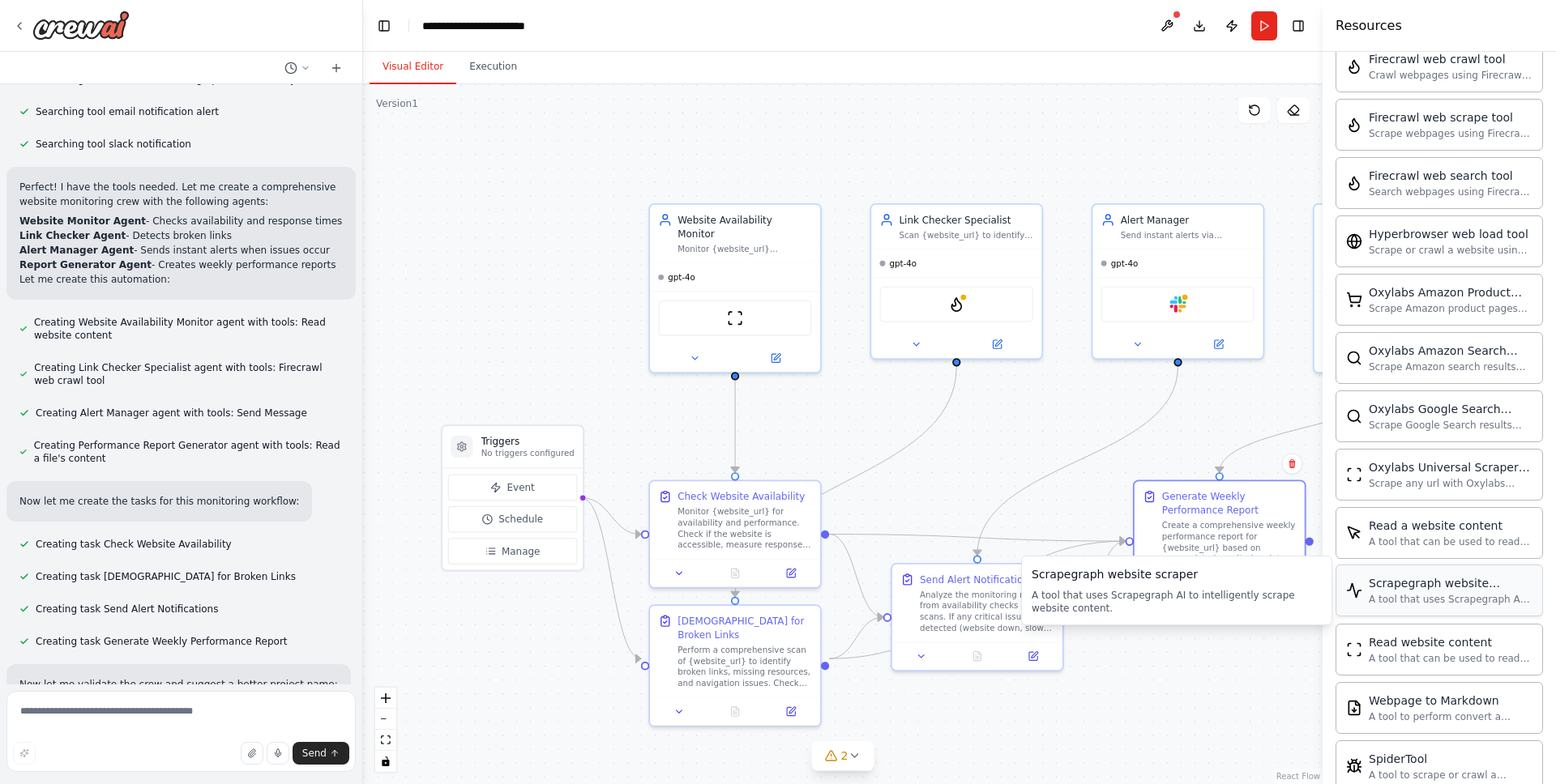
click at [1447, 591] on div "Scrapegraph website scraper A tool that uses Scrapegraph AI to intelligently sc…" at bounding box center [1451, 590] width 164 height 31
